Goal: Find specific page/section: Find specific page/section

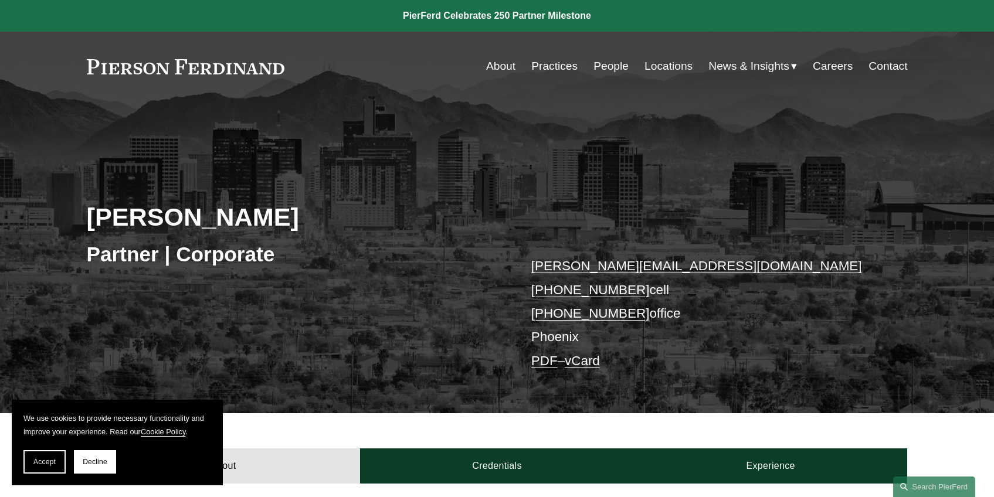
click at [645, 69] on link "Locations" at bounding box center [668, 66] width 48 height 22
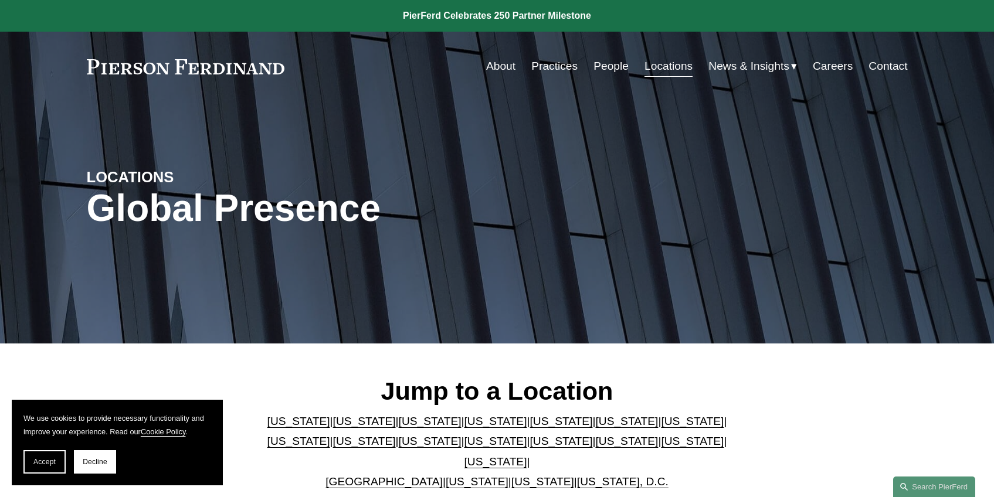
click at [276, 422] on link "[US_STATE]" at bounding box center [298, 421] width 63 height 12
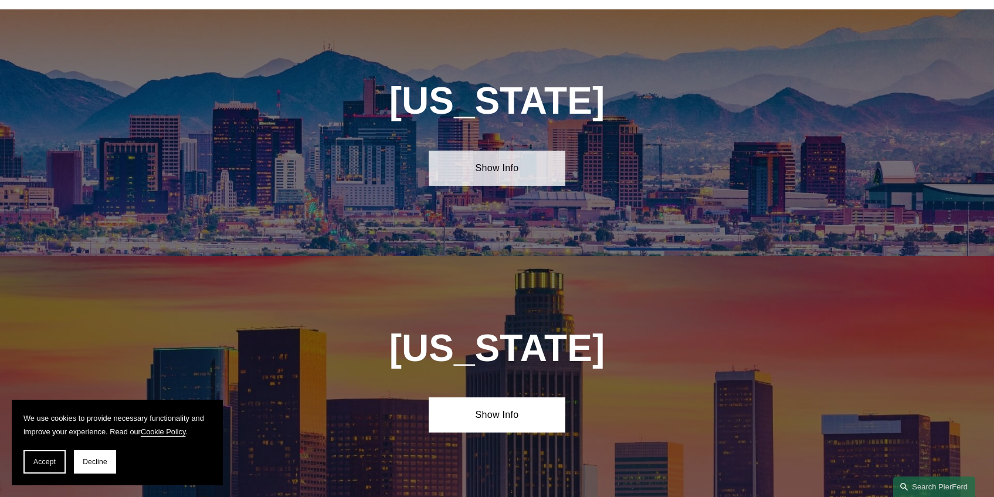
click at [487, 165] on link "Show Info" at bounding box center [497, 168] width 137 height 35
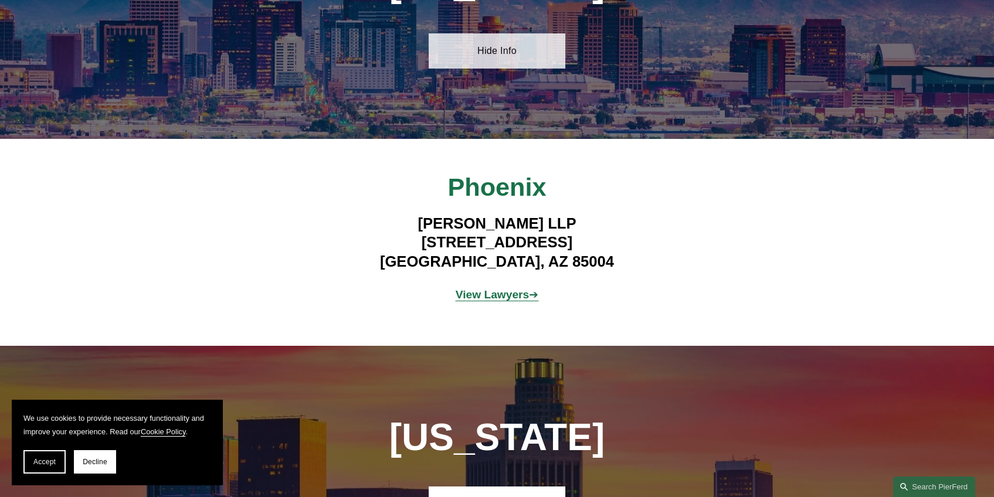
scroll to position [751, 0]
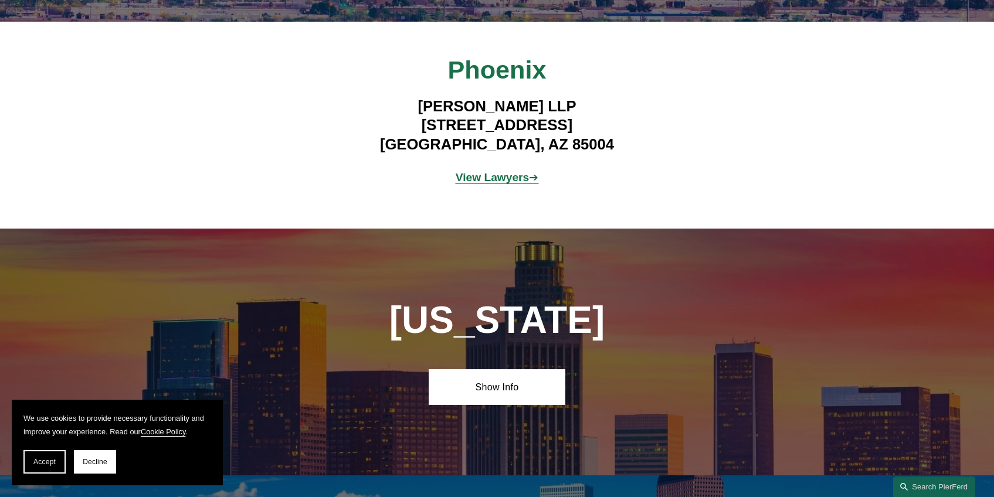
click at [497, 171] on strong "View Lawyers" at bounding box center [493, 177] width 74 height 12
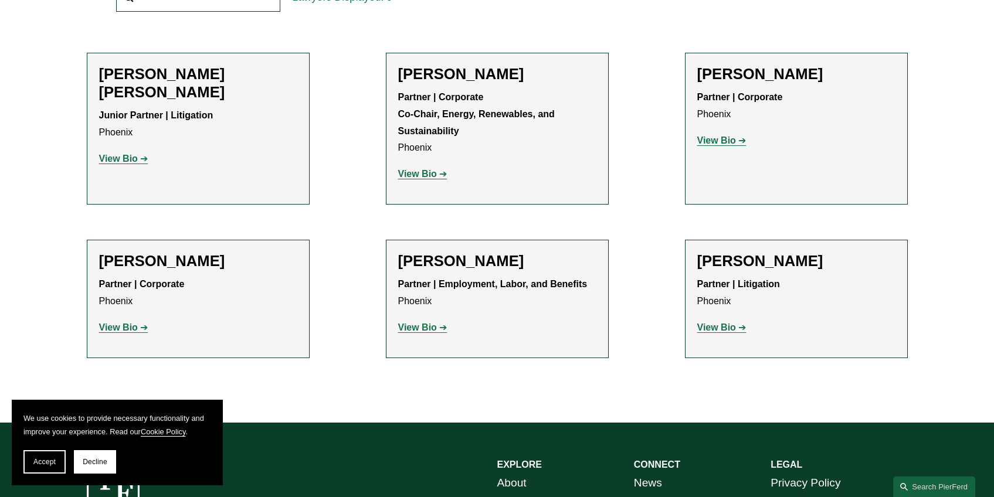
scroll to position [410, 0]
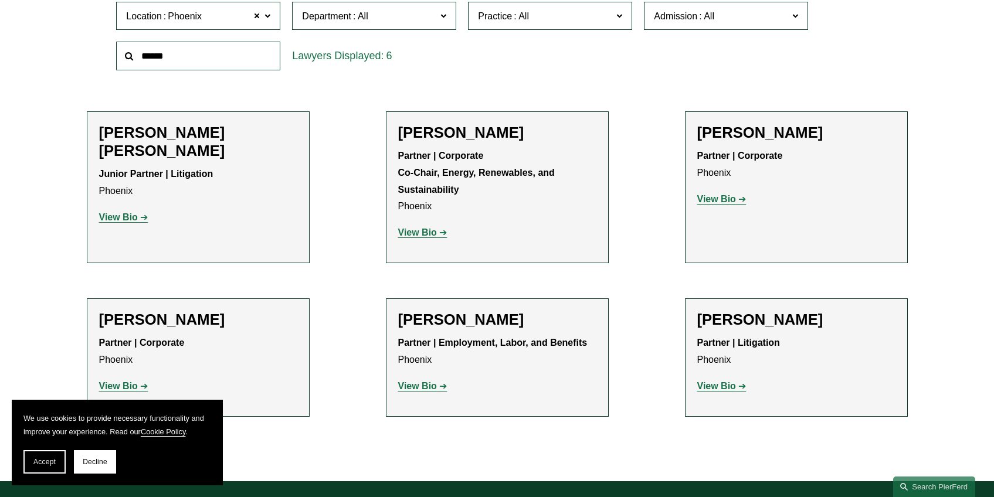
click at [703, 199] on strong "View Bio" at bounding box center [716, 199] width 39 height 10
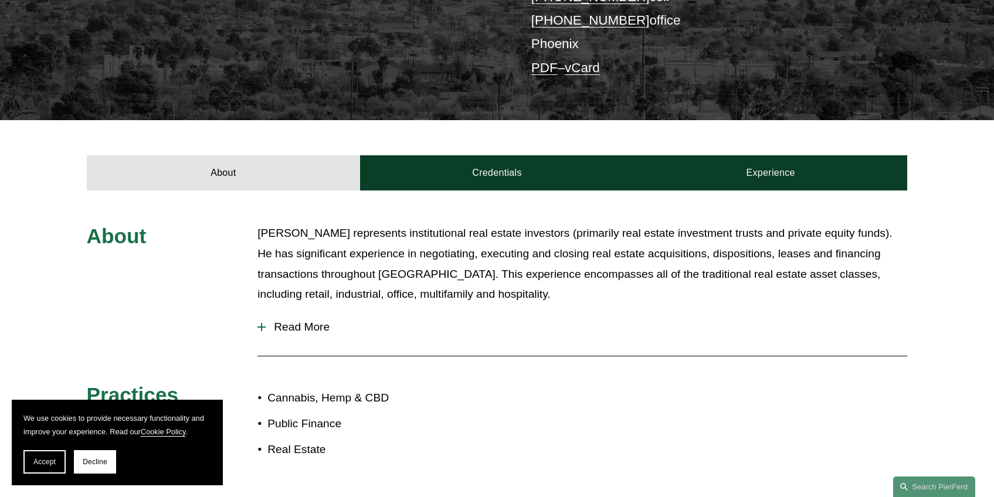
scroll to position [352, 0]
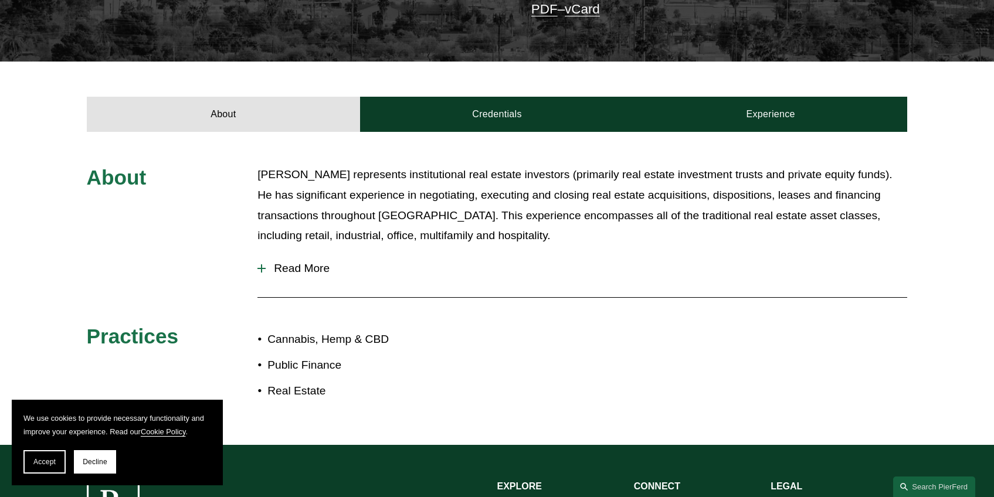
click at [263, 270] on div at bounding box center [261, 268] width 8 height 8
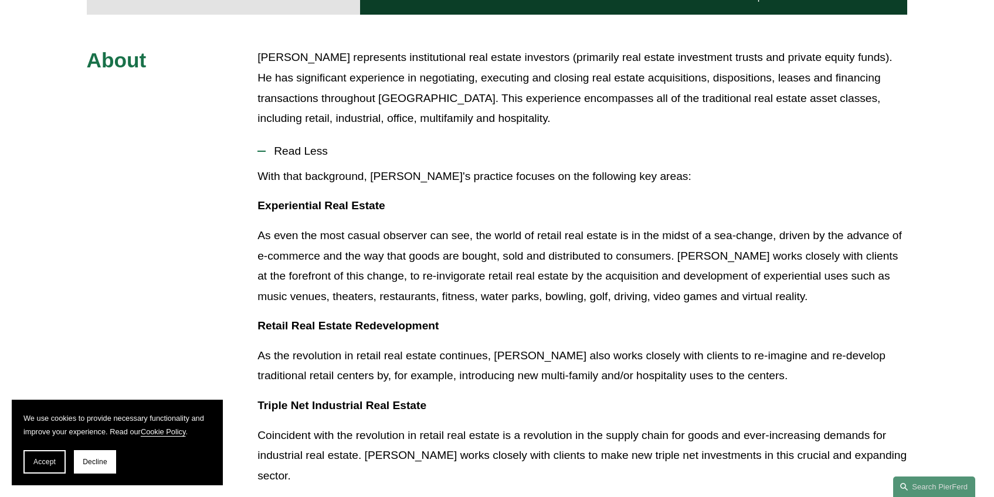
scroll to position [528, 0]
